Goal: Task Accomplishment & Management: Manage account settings

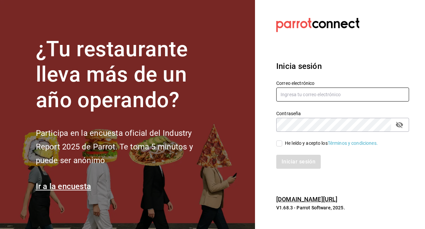
click at [319, 94] on input "text" at bounding box center [342, 94] width 133 height 14
click at [303, 92] on input "text" at bounding box center [342, 94] width 133 height 14
type input "c"
type input "[EMAIL_ADDRESS][DOMAIN_NAME]"
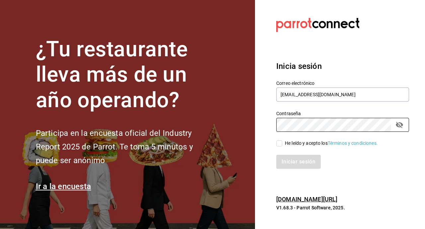
click at [279, 144] on input "He leído y acepto los Términos y condiciones." at bounding box center [279, 143] width 6 height 6
checkbox input "true"
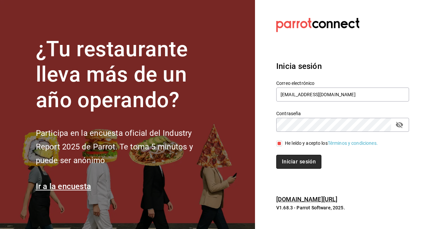
click at [283, 160] on button "Iniciar sesión" at bounding box center [298, 161] width 45 height 14
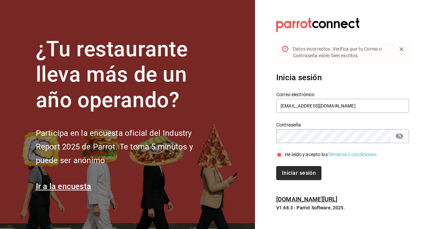
click at [284, 172] on button "Iniciar sesión" at bounding box center [298, 173] width 45 height 14
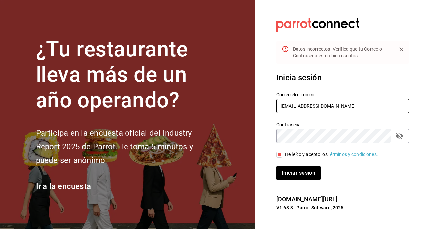
click at [342, 101] on input "[EMAIL_ADDRESS][DOMAIN_NAME]" at bounding box center [342, 106] width 133 height 14
click at [290, 107] on input "[EMAIL_ADDRESS][DOMAIN_NAME]" at bounding box center [342, 106] width 133 height 14
click at [276, 166] on button "Iniciar sesión" at bounding box center [298, 173] width 45 height 14
